Goal: Transaction & Acquisition: Download file/media

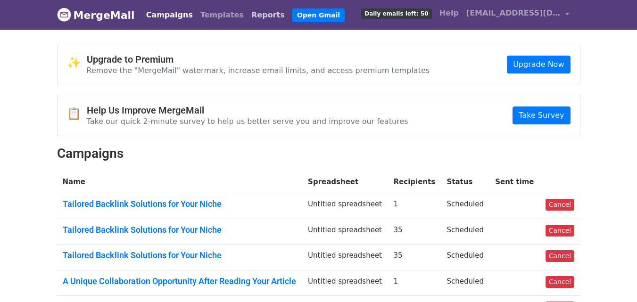
click at [247, 13] on link "Reports" at bounding box center [267, 15] width 41 height 19
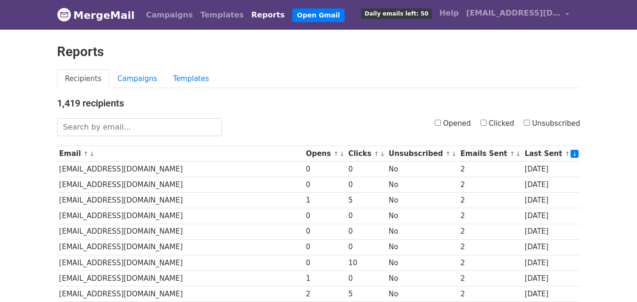
click at [486, 123] on input "Clicked" at bounding box center [483, 123] width 6 height 6
checkbox input "true"
click at [389, 69] on ul "Recipients Campaigns Templates" at bounding box center [318, 78] width 523 height 19
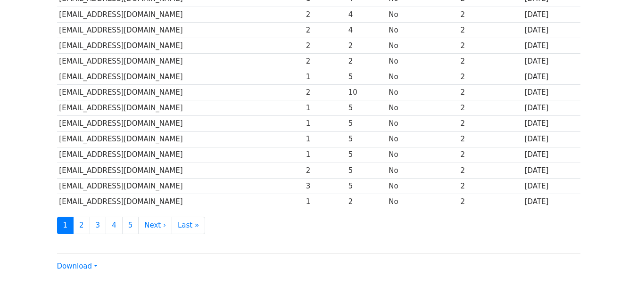
scroll to position [466, 0]
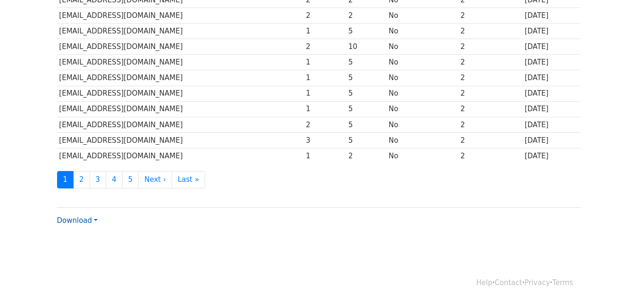
click at [90, 219] on link "Download" at bounding box center [77, 220] width 41 height 8
click at [95, 235] on link "CSV" at bounding box center [94, 238] width 74 height 15
